Goal: Task Accomplishment & Management: Manage account settings

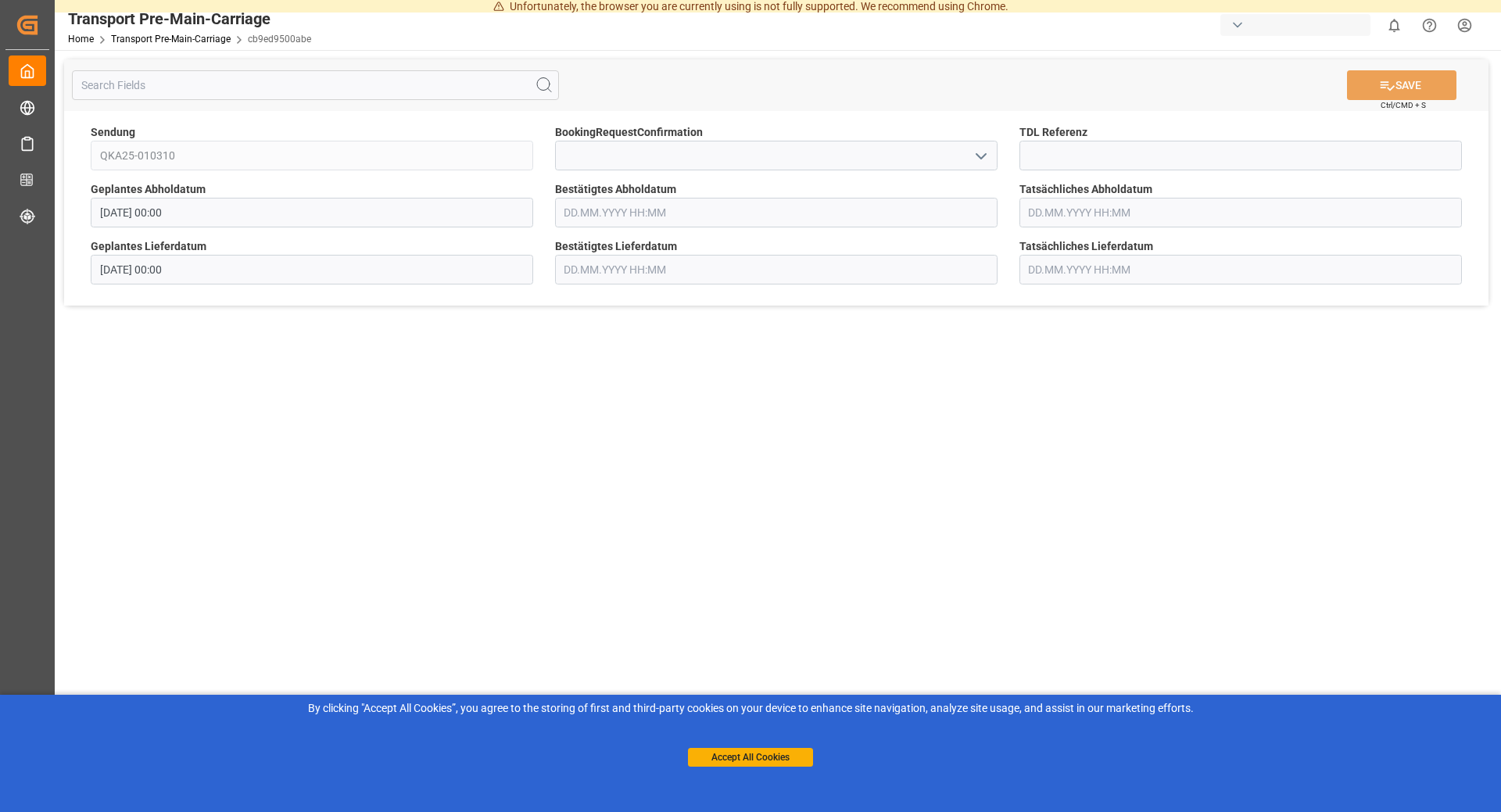
click at [651, 221] on input "text" at bounding box center [776, 212] width 443 height 29
click at [580, 397] on span "22" at bounding box center [575, 398] width 10 height 11
type input "[DATE] 00:00"
drag, startPoint x: 1189, startPoint y: 465, endPoint x: 1289, endPoint y: 238, distance: 248.1
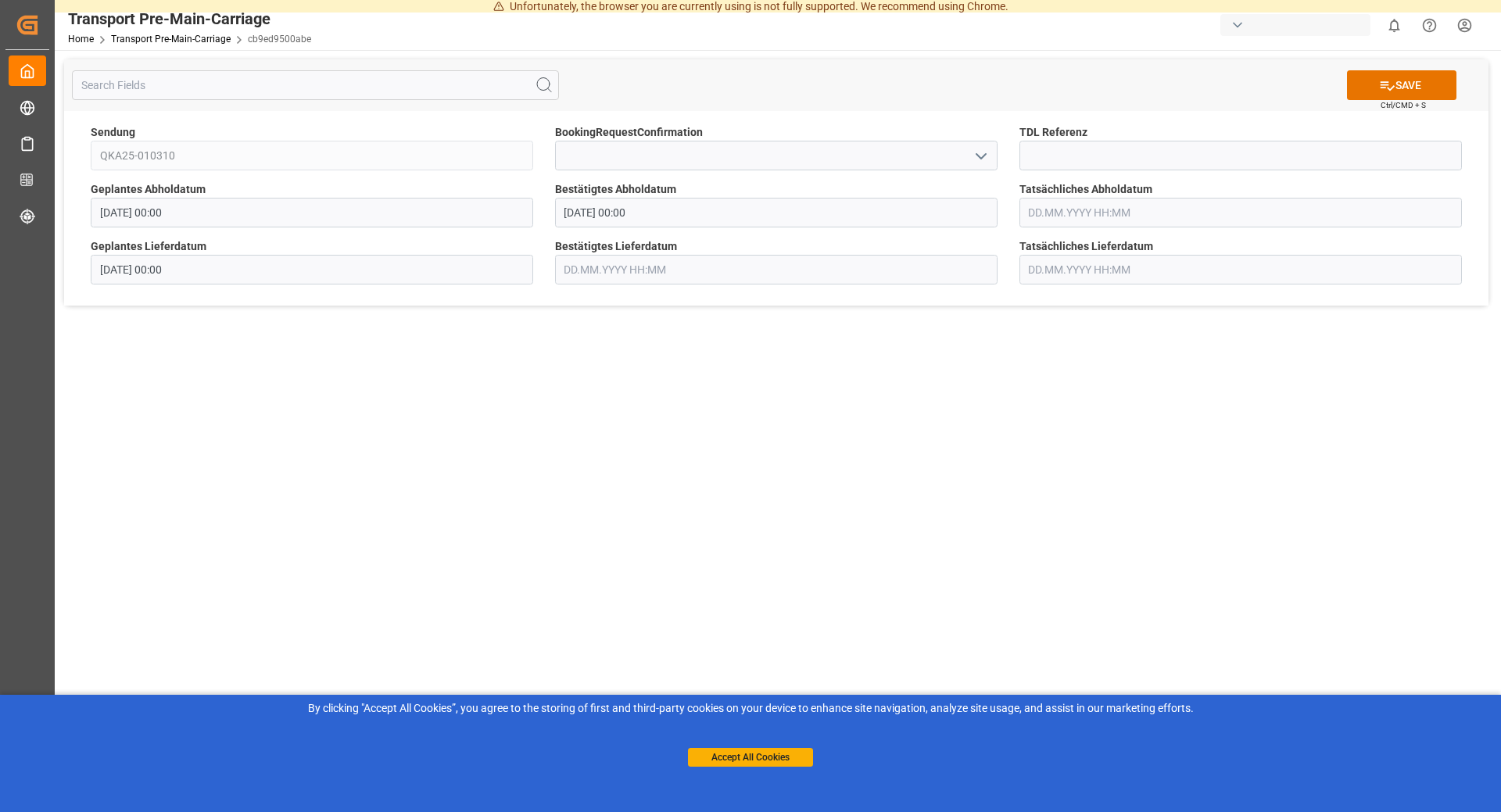
click at [1192, 459] on main "SAVE Ctrl/CMD + S Sendung QKA25-010310 BookingRequestConfirmation TDL Referenz …" at bounding box center [776, 426] width 1444 height 753
click at [1426, 84] on button "SAVE" at bounding box center [1402, 85] width 110 height 29
click at [748, 205] on input "text" at bounding box center [776, 212] width 443 height 29
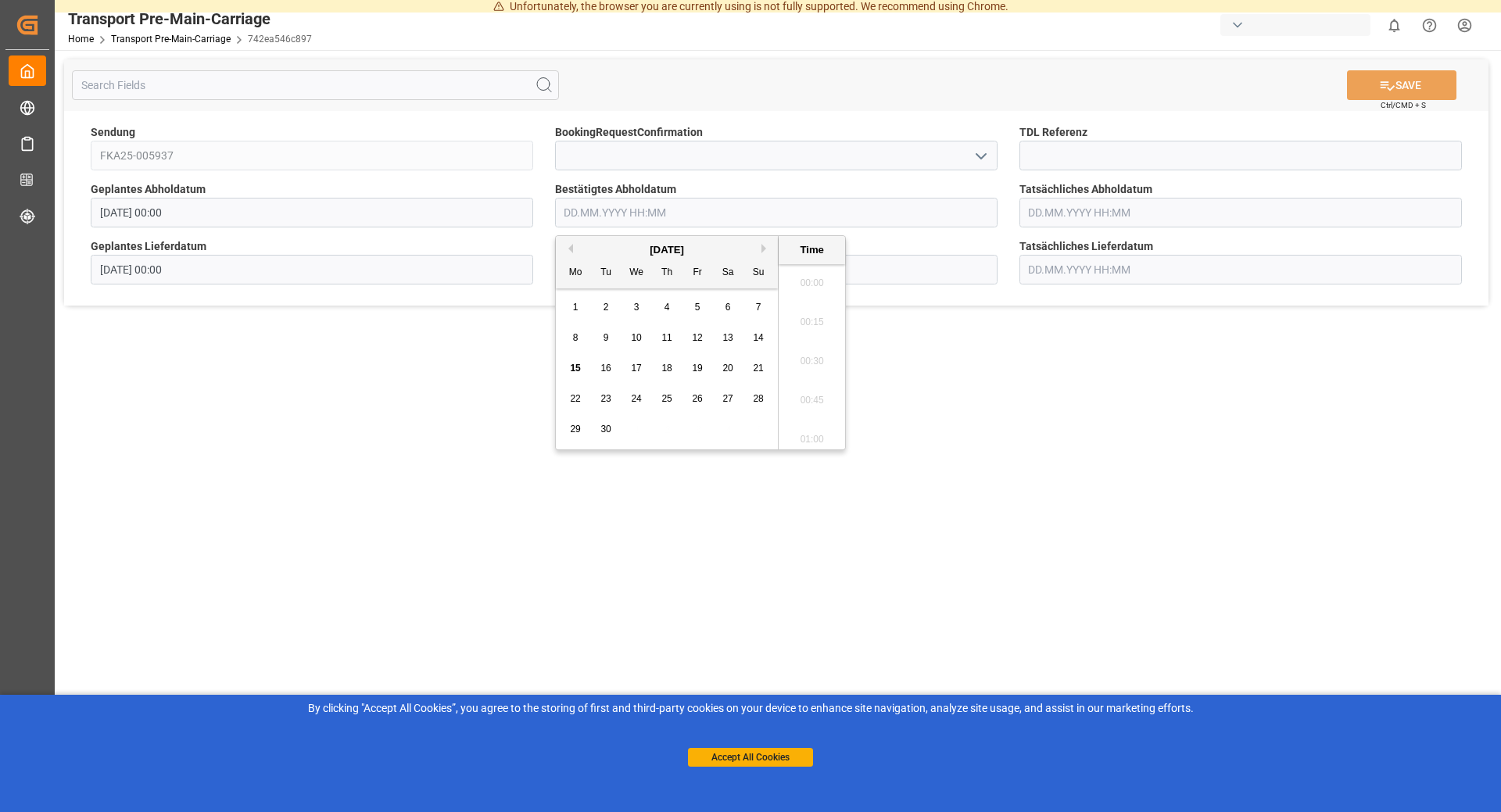
scroll to position [1567, 0]
click at [669, 365] on span "18" at bounding box center [666, 368] width 10 height 11
type input "18.09.2025 00:00"
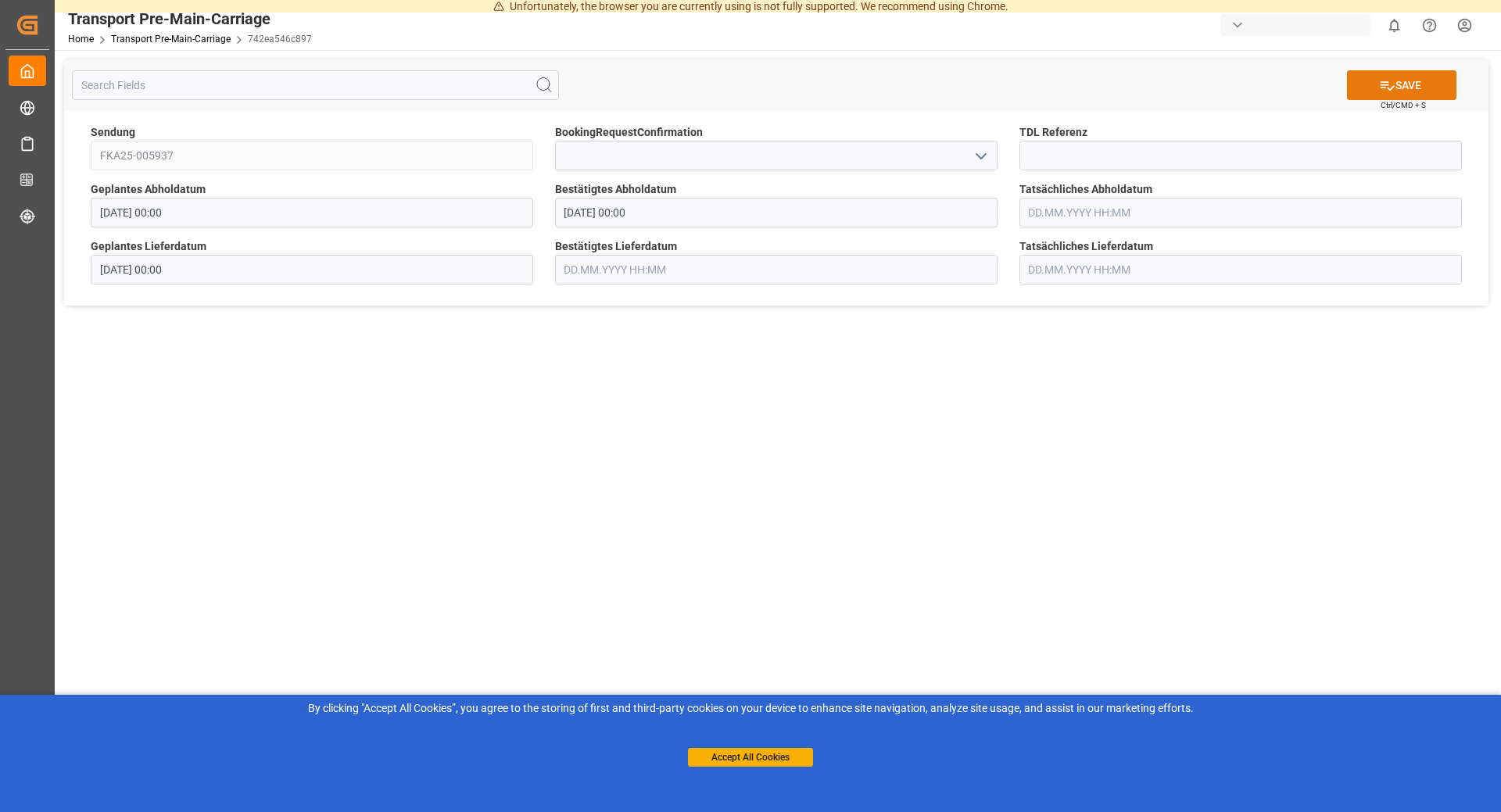
click at [1387, 74] on button "SAVE" at bounding box center [1402, 85] width 110 height 29
click at [770, 223] on input "text" at bounding box center [776, 212] width 443 height 29
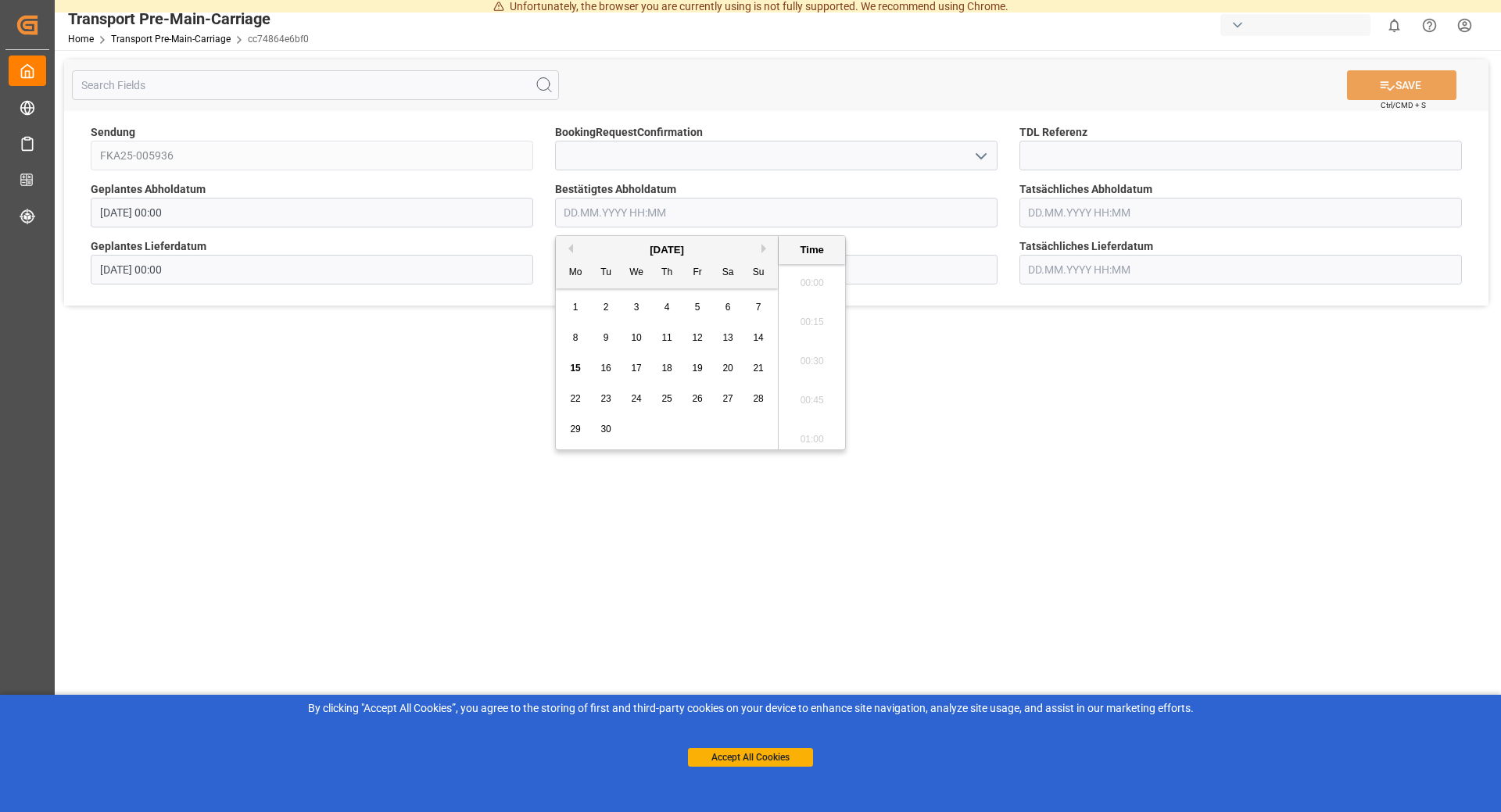
scroll to position [1567, 0]
click at [640, 373] on span "17" at bounding box center [636, 368] width 10 height 11
type input "17.09.2025 00:00"
click at [1430, 76] on button "SAVE" at bounding box center [1402, 85] width 110 height 29
